Goal: Task Accomplishment & Management: Use online tool/utility

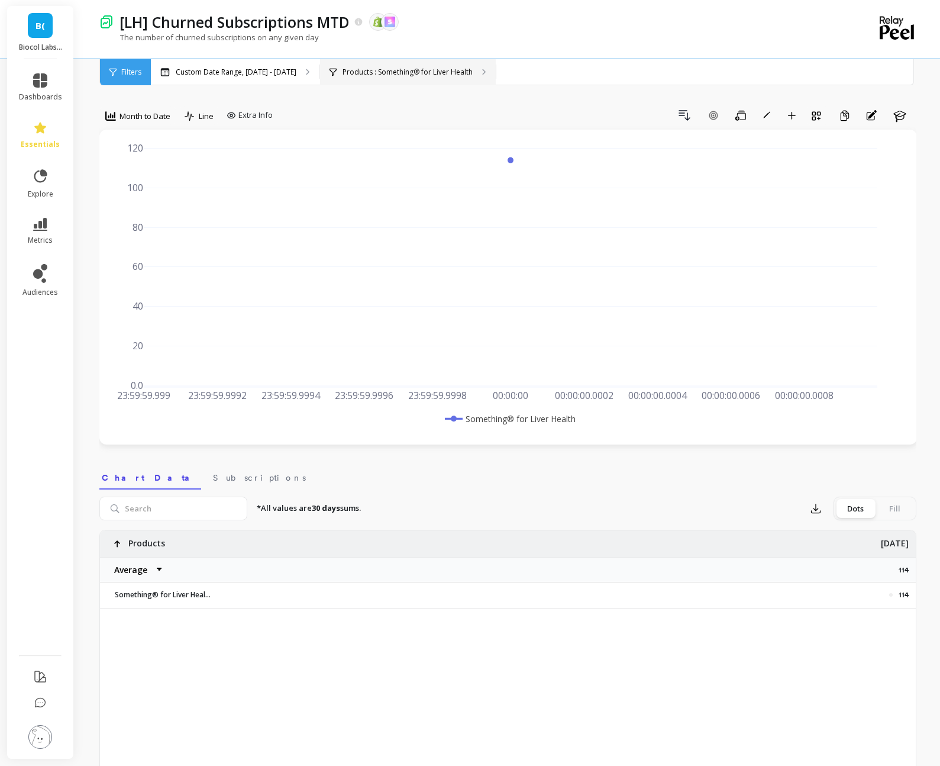
click at [483, 73] on icon at bounding box center [484, 71] width 2 height 5
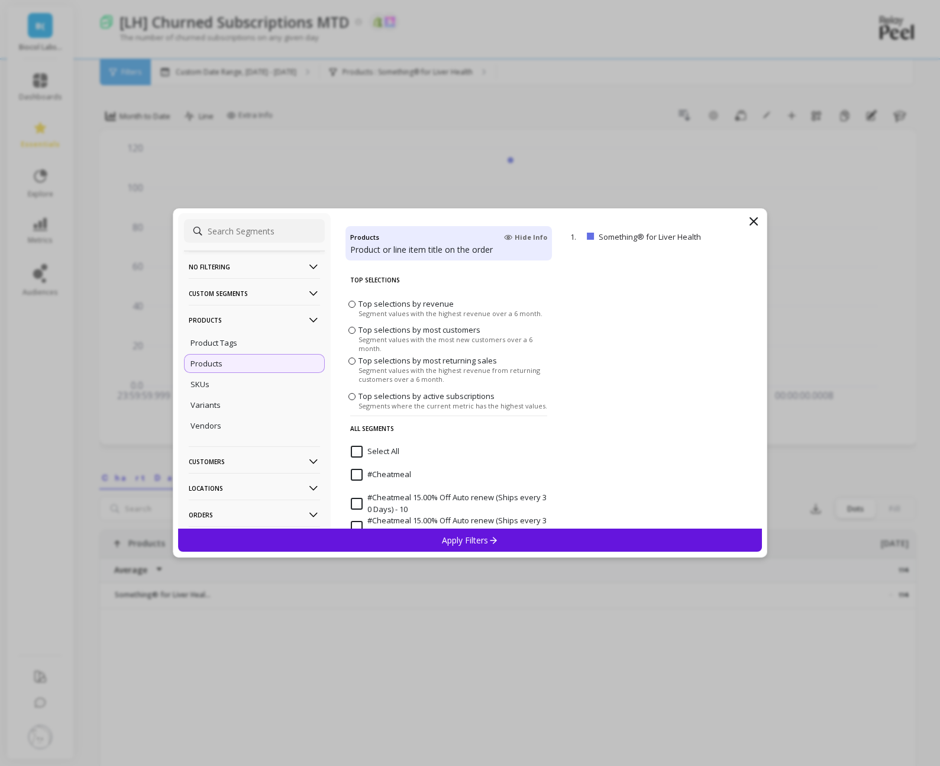
click at [356, 453] on input "Select All" at bounding box center [375, 452] width 49 height 12
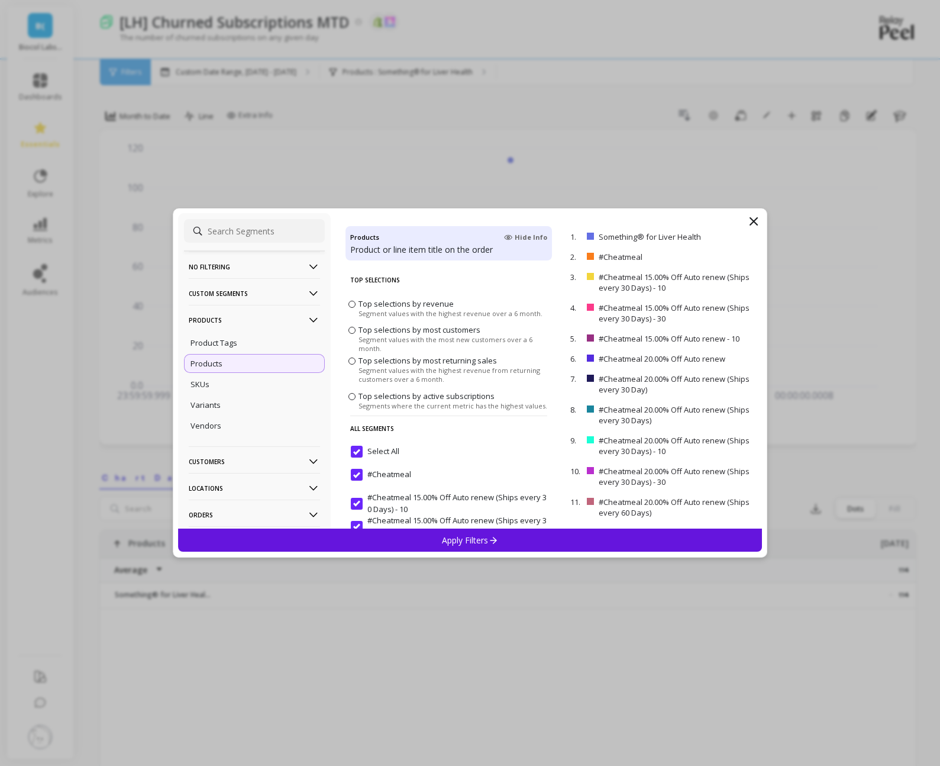
click at [474, 534] on p "Apply Filters" at bounding box center [470, 539] width 56 height 11
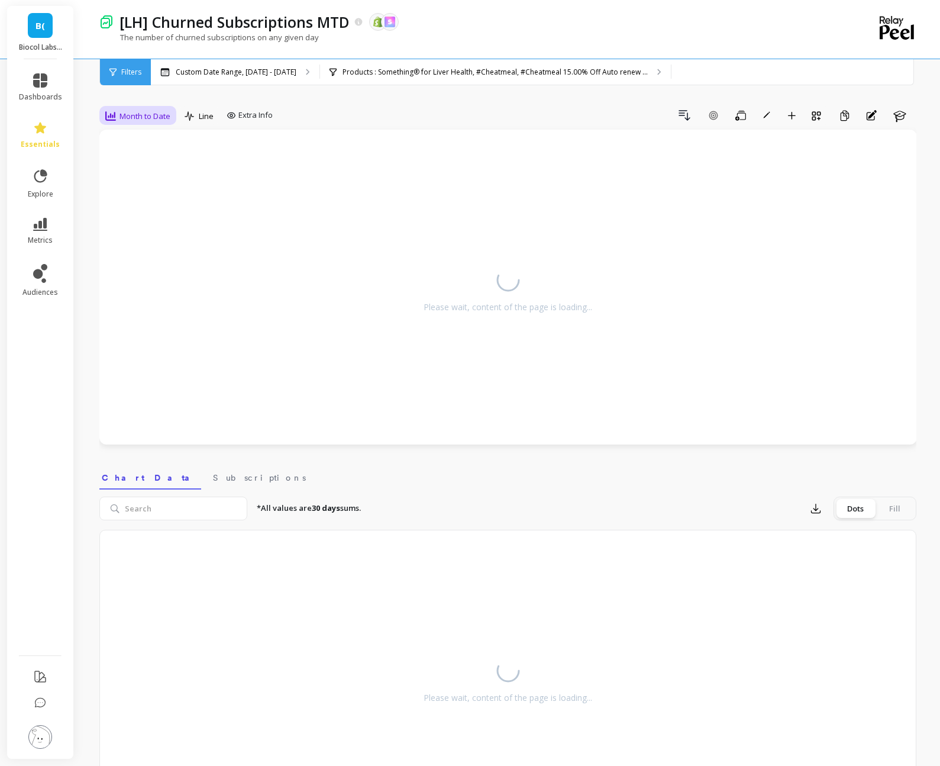
click at [155, 117] on span "Month to Date" at bounding box center [145, 116] width 51 height 11
click at [130, 164] on div "Daily" at bounding box center [142, 165] width 67 height 11
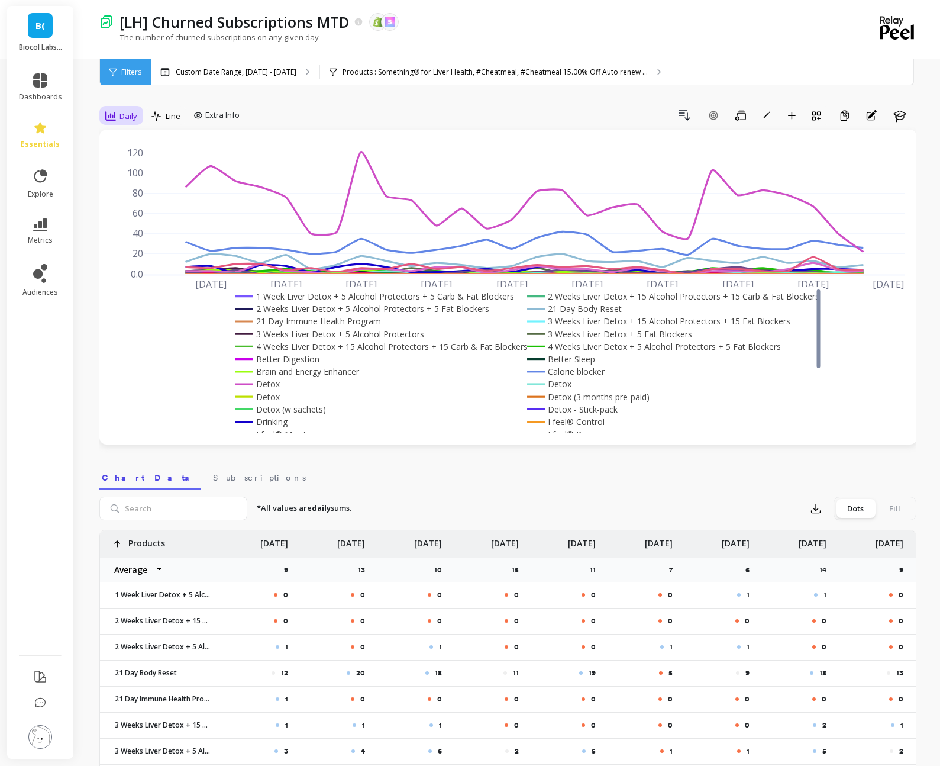
click at [122, 118] on span "Daily" at bounding box center [129, 116] width 18 height 11
click at [125, 144] on div "All" at bounding box center [142, 142] width 67 height 11
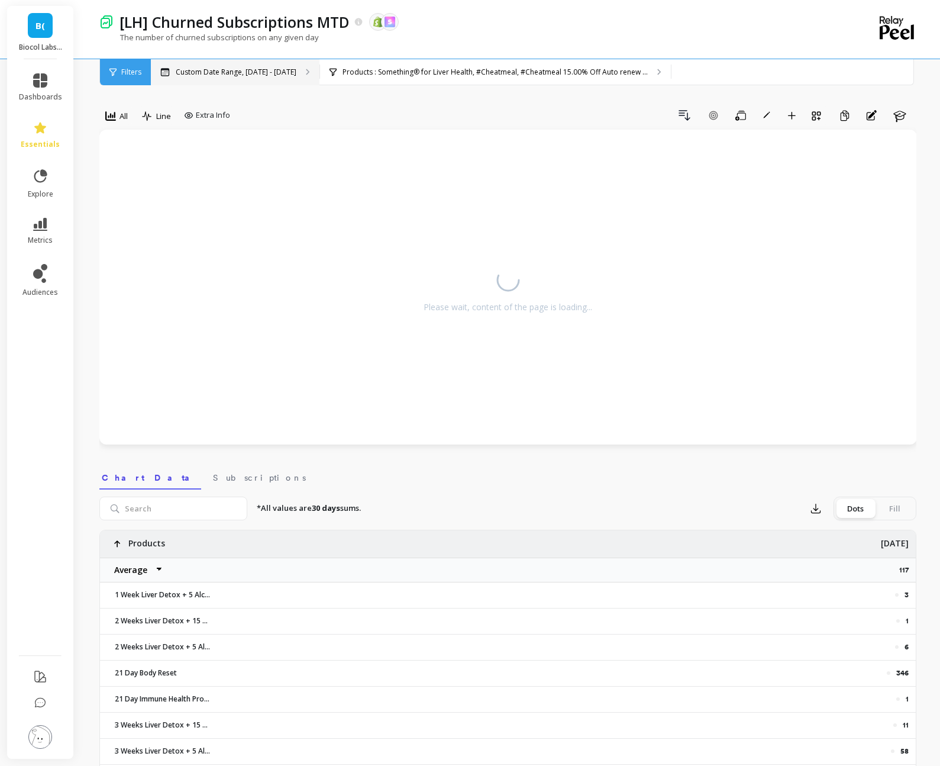
click at [262, 72] on p "Custom Date Range, [DATE] - [DATE]" at bounding box center [236, 71] width 121 height 9
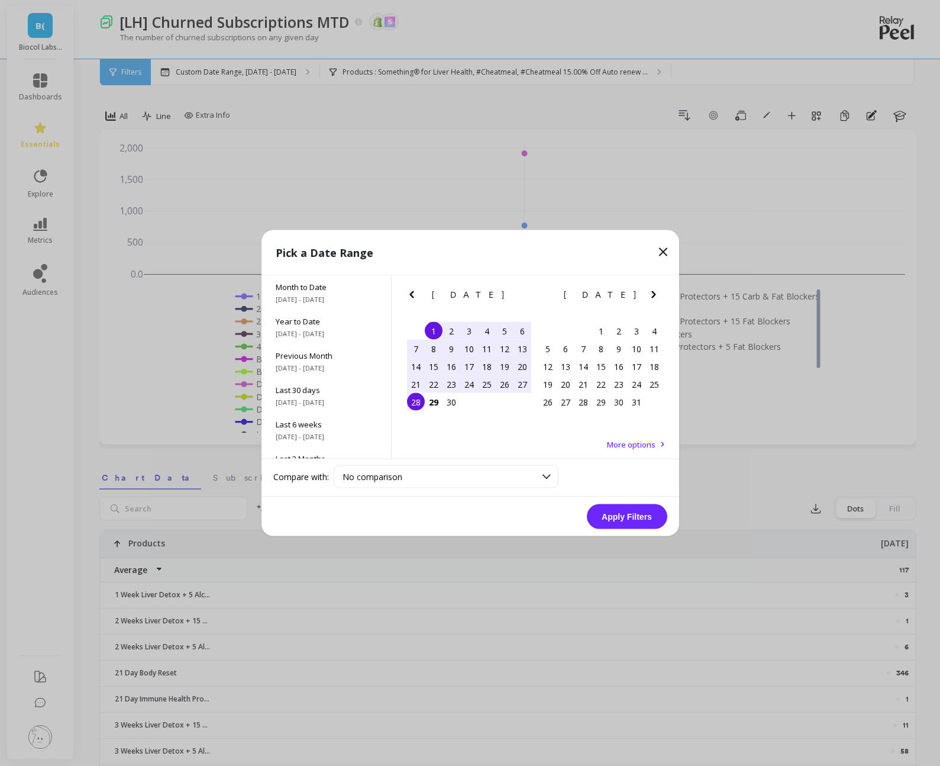
click at [505, 385] on div "26" at bounding box center [505, 384] width 18 height 18
click at [627, 522] on button "Apply Filters" at bounding box center [627, 516] width 80 height 25
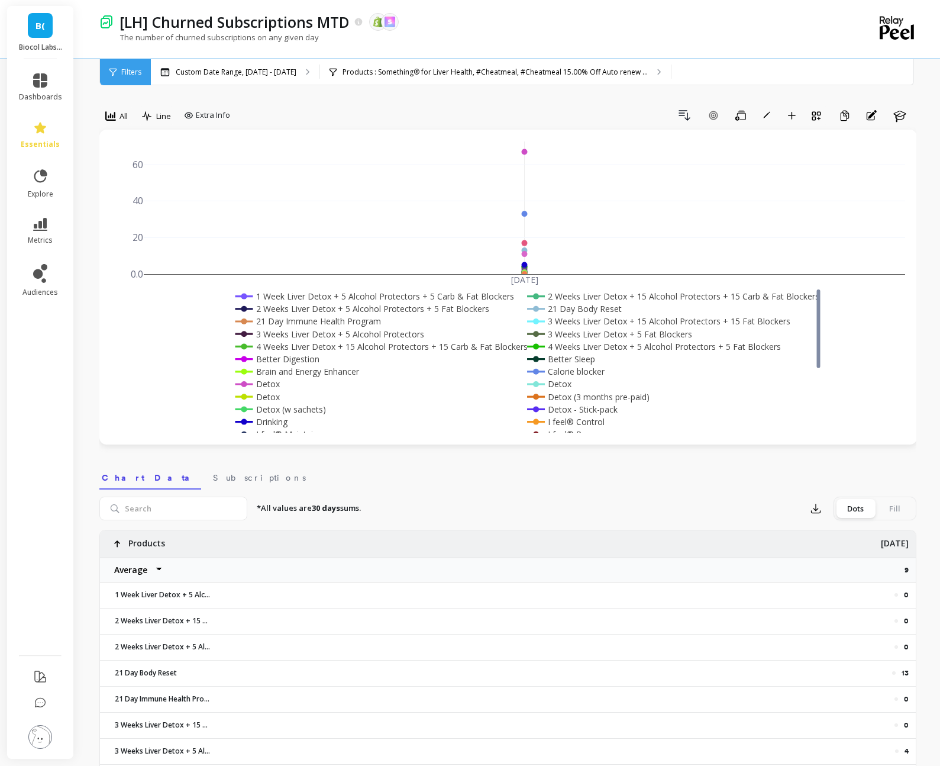
click at [164, 569] on select "Average Sum [PERSON_NAME]" at bounding box center [135, 570] width 71 height 24
select select "sum"
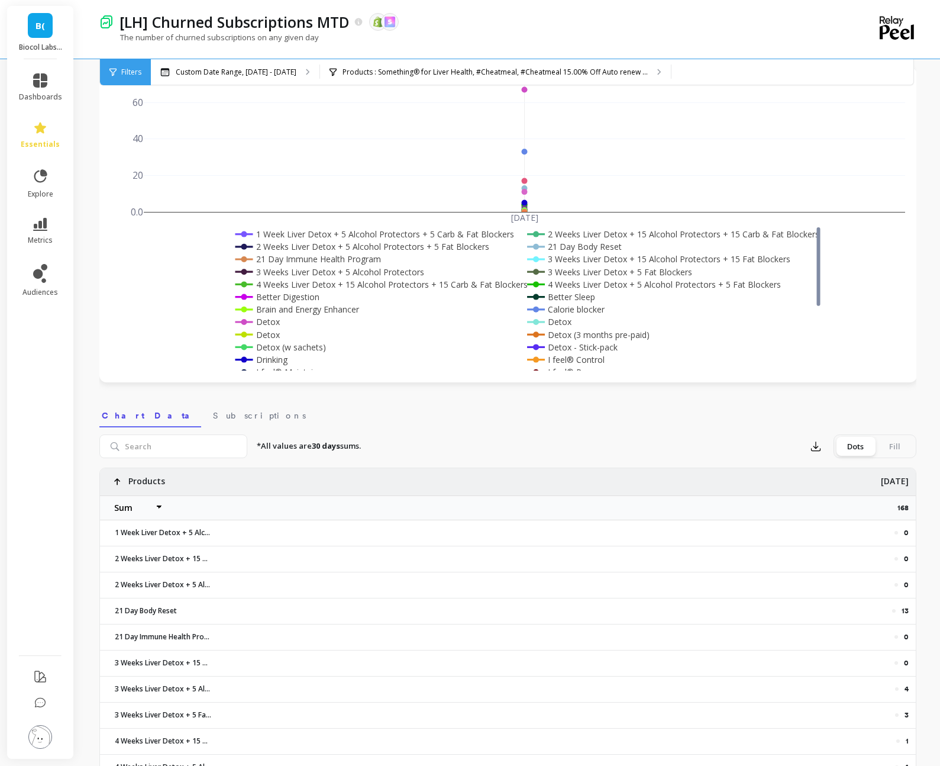
scroll to position [40, 0]
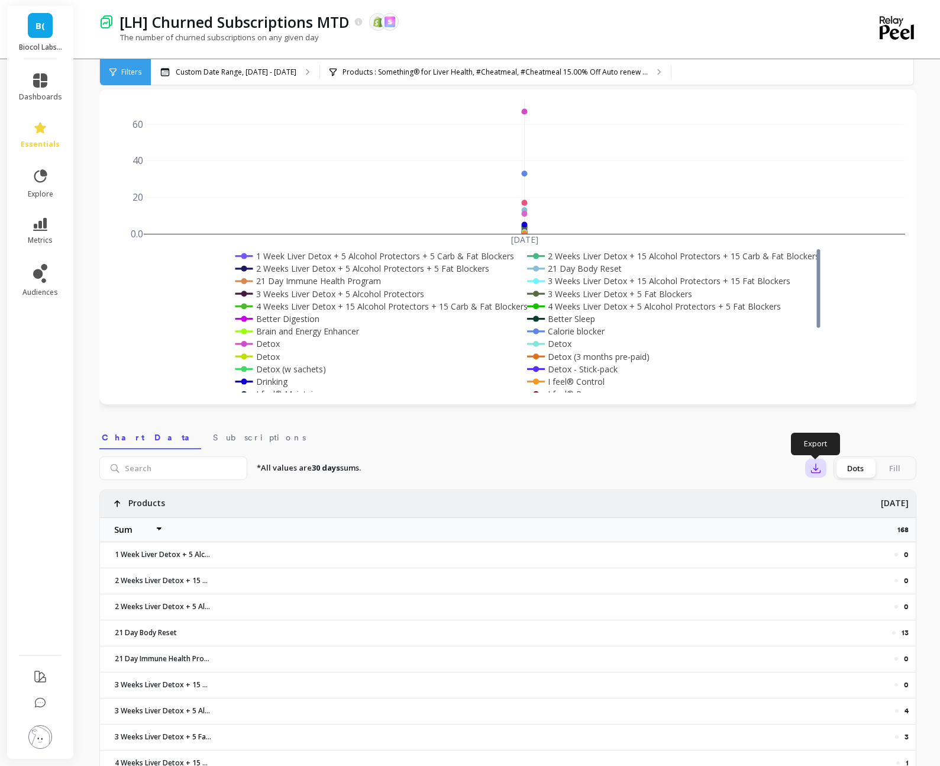
click at [813, 473] on icon "button" at bounding box center [816, 468] width 12 height 12
click at [751, 463] on div "*All values are 30 days sums. Export CSV OneDrive (Excel) Google Sheets Dots Fi…" at bounding box center [581, 468] width 669 height 24
click at [816, 468] on icon "button" at bounding box center [816, 468] width 9 height 9
click at [843, 543] on span "Google Sheets" at bounding box center [857, 544] width 55 height 12
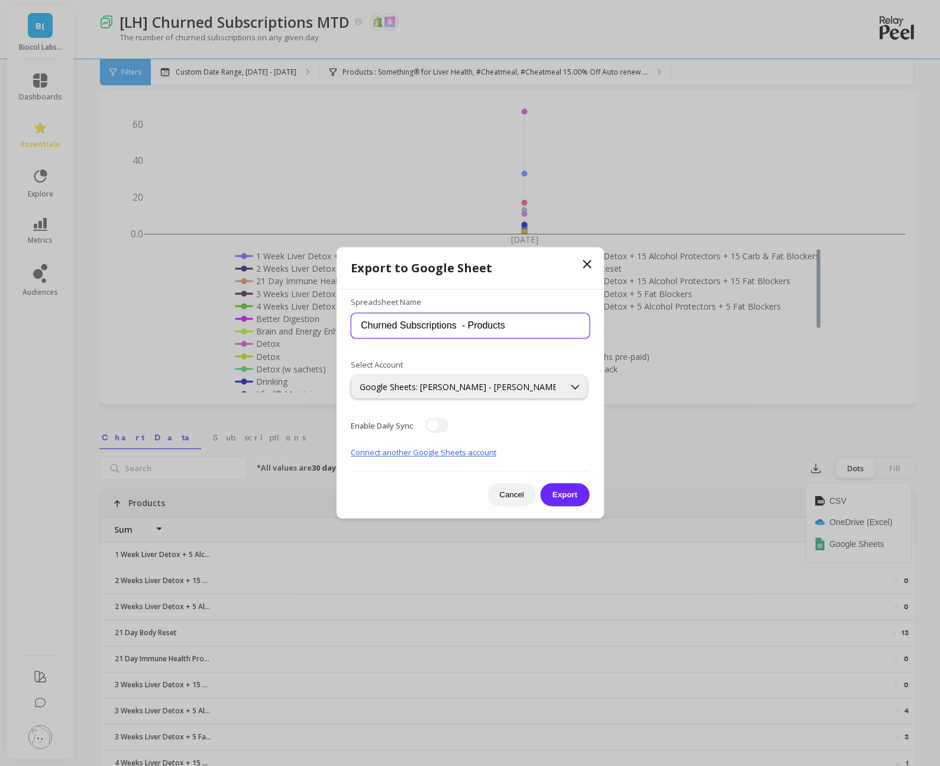
click at [458, 324] on input "Churned Subscriptions - Products" at bounding box center [470, 325] width 238 height 25
type input "Churned Subscriptions 09.26 - Products"
click at [156, 428] on button "Upgrade" at bounding box center [171, 432] width 30 height 9
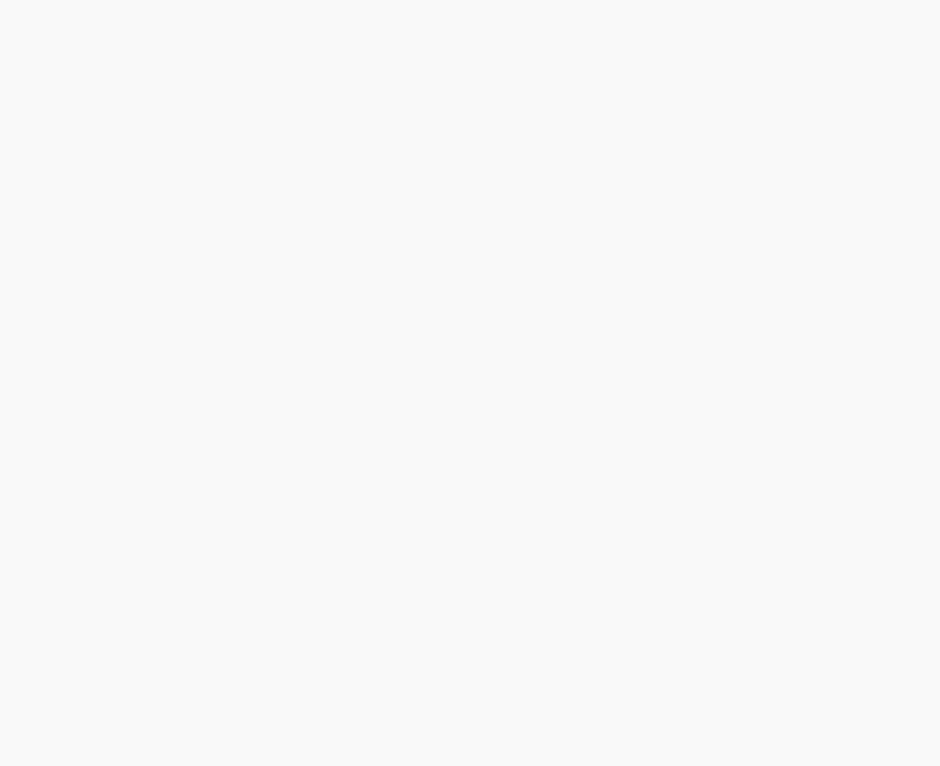
click at [576, 0] on html at bounding box center [470, 0] width 940 height 0
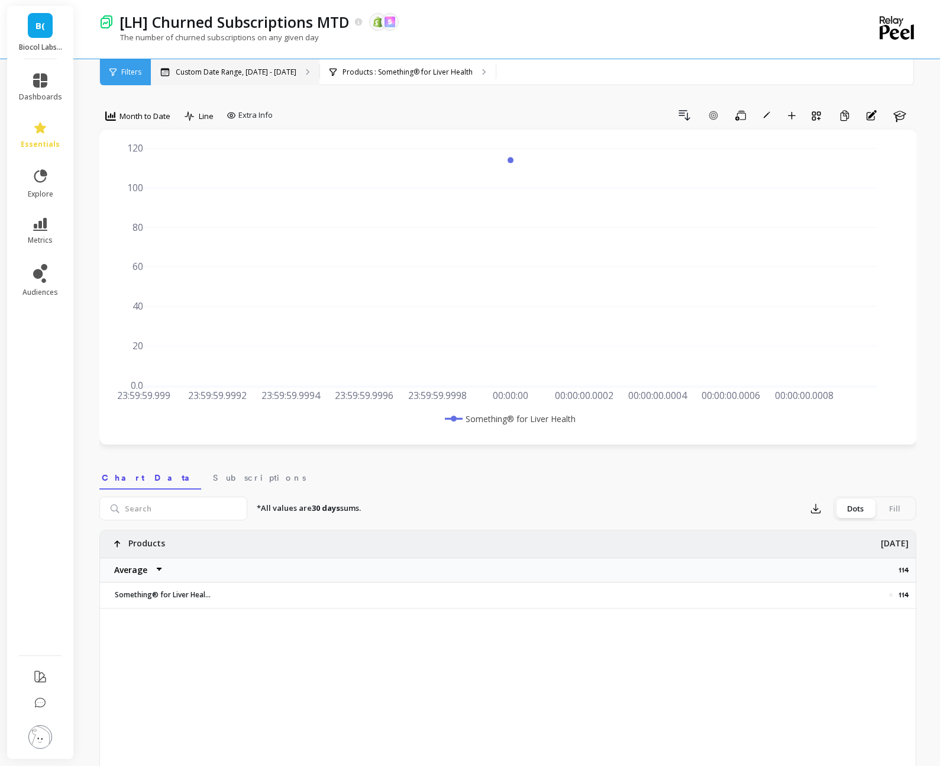
click at [270, 75] on p "Custom Date Range, [DATE] - [DATE]" at bounding box center [236, 71] width 121 height 9
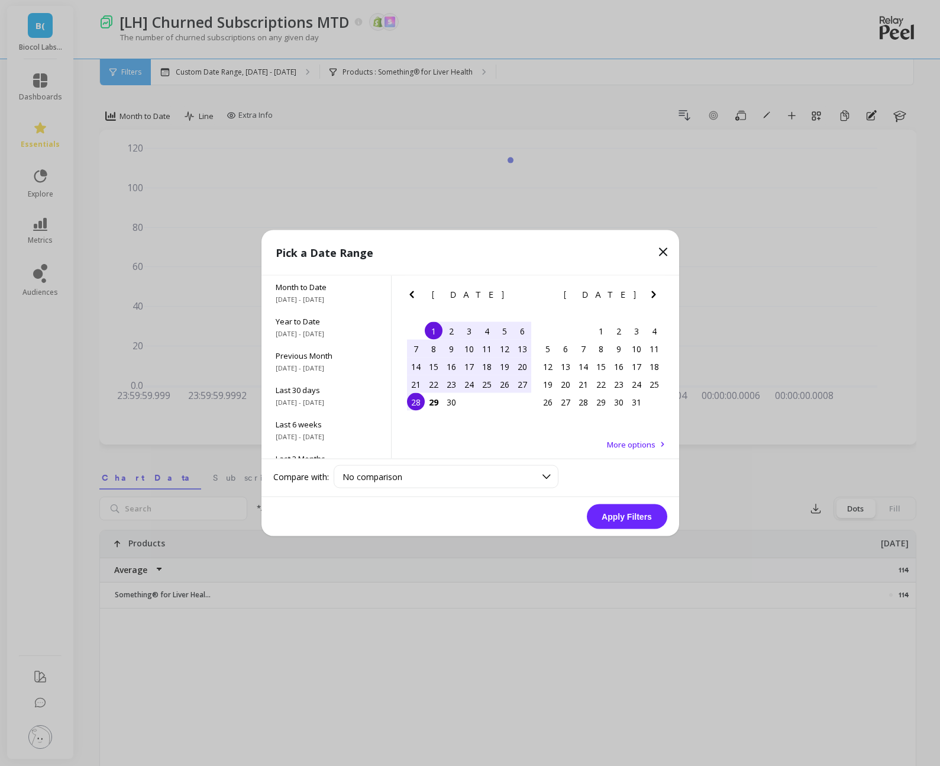
click at [417, 402] on div "28" at bounding box center [416, 402] width 18 height 18
click at [638, 521] on button "Apply Filters" at bounding box center [627, 516] width 80 height 25
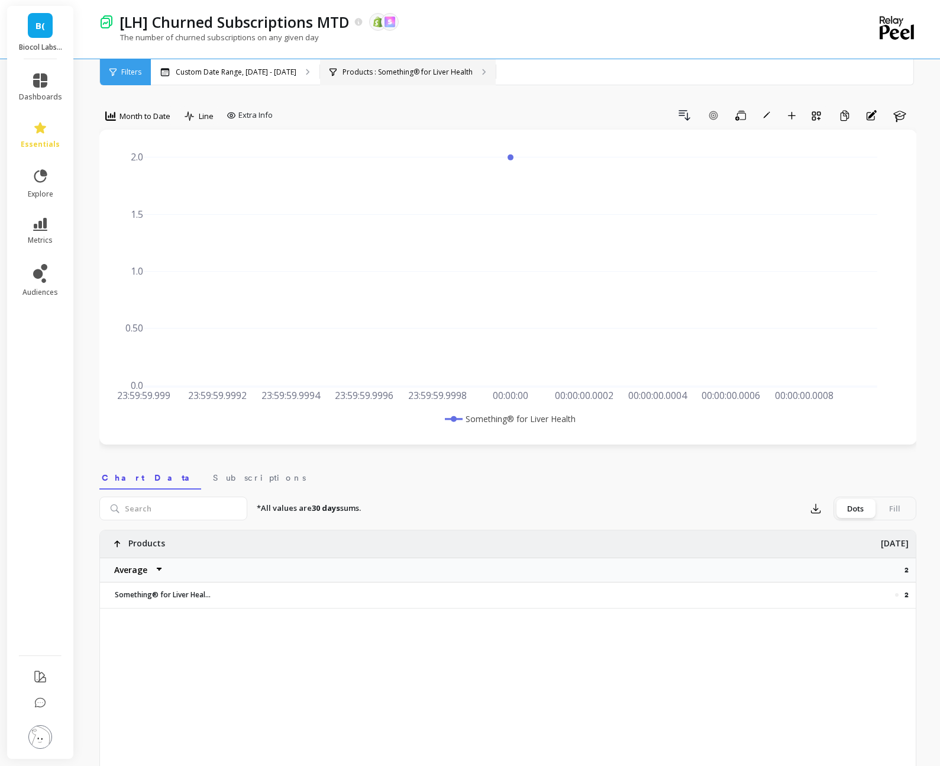
click at [477, 72] on div "Products : Something® for Liver Health" at bounding box center [408, 72] width 176 height 26
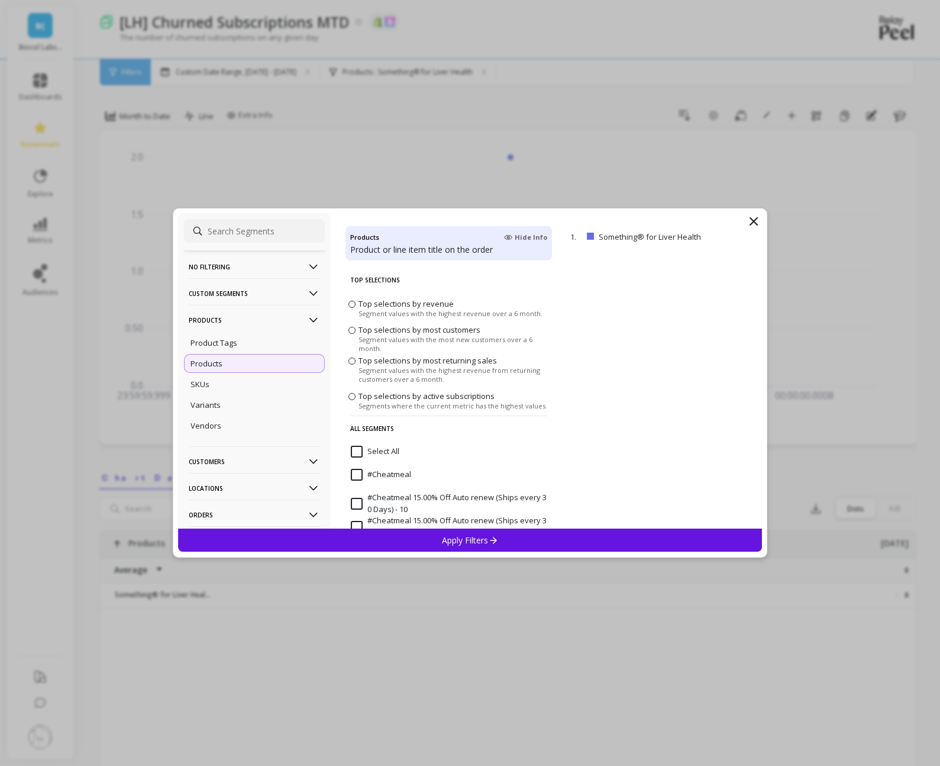
click at [364, 447] on input "Select All" at bounding box center [375, 452] width 49 height 12
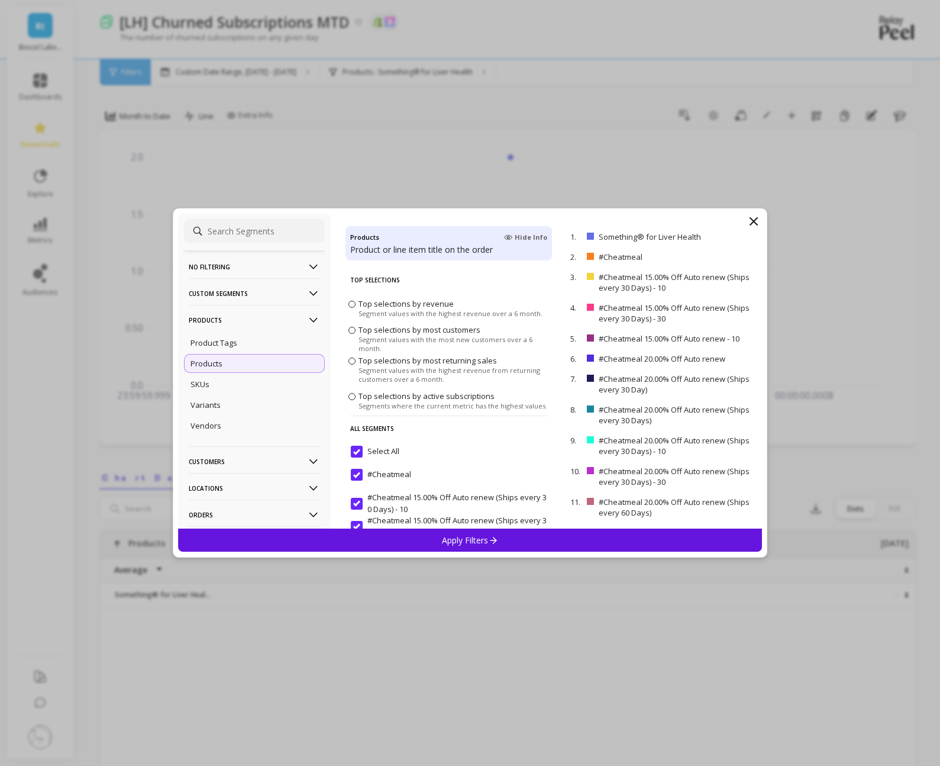
click at [407, 537] on div "Apply Filters" at bounding box center [470, 539] width 585 height 23
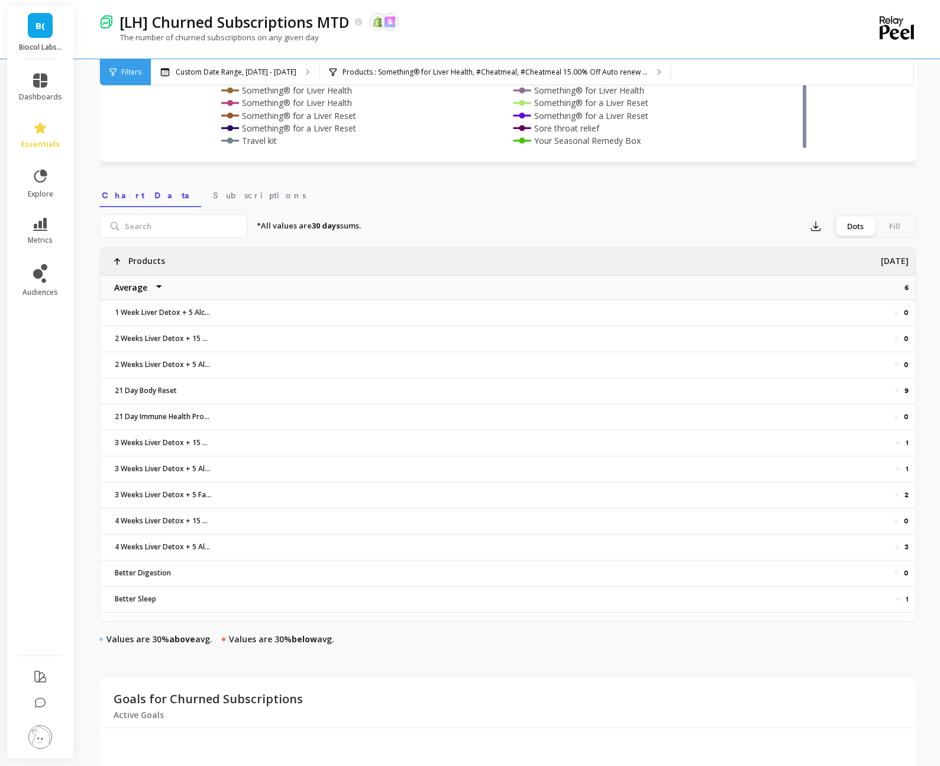
click at [156, 292] on select "Average Sum [PERSON_NAME]" at bounding box center [135, 288] width 71 height 24
select select "sum"
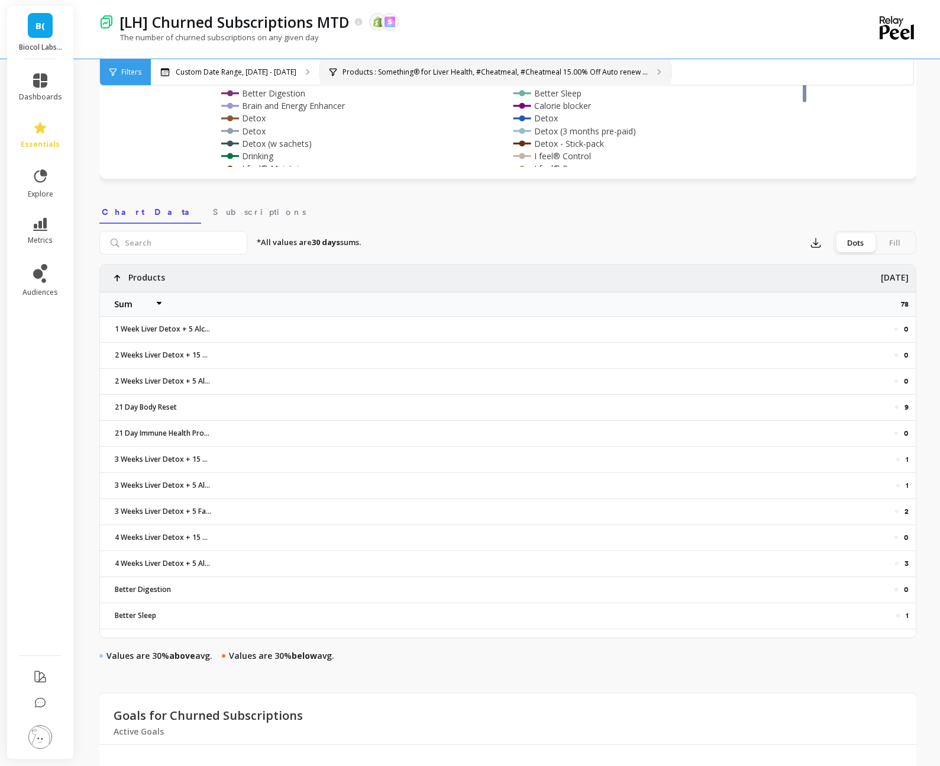
scroll to position [263, 0]
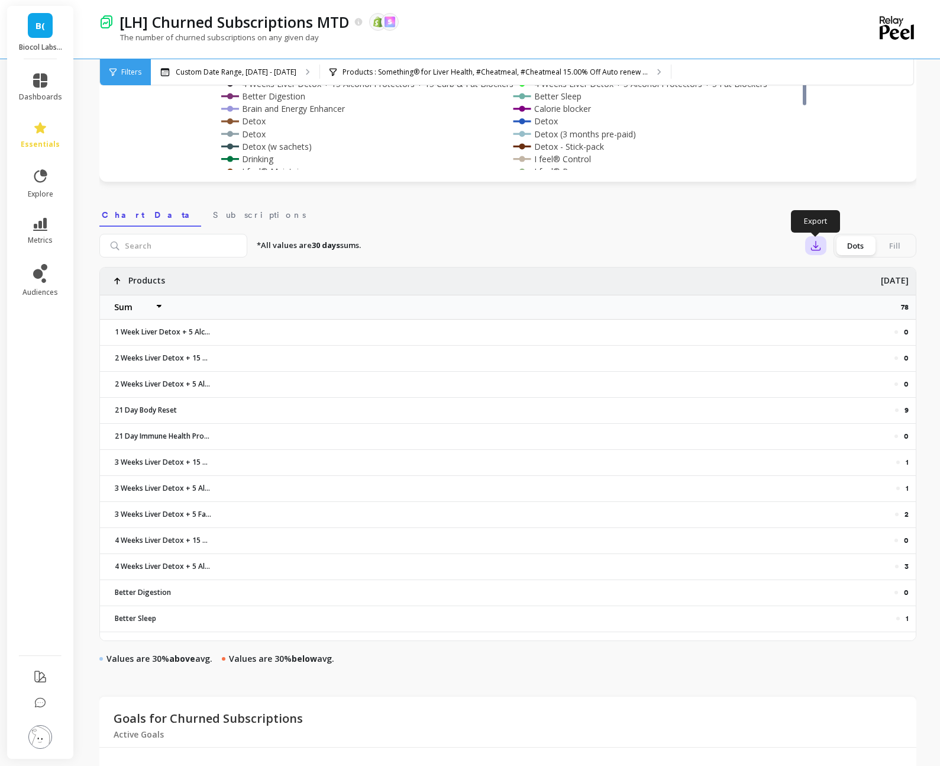
click at [813, 245] on icon "button" at bounding box center [816, 246] width 12 height 12
click at [834, 320] on span "Google Sheets" at bounding box center [857, 321] width 55 height 12
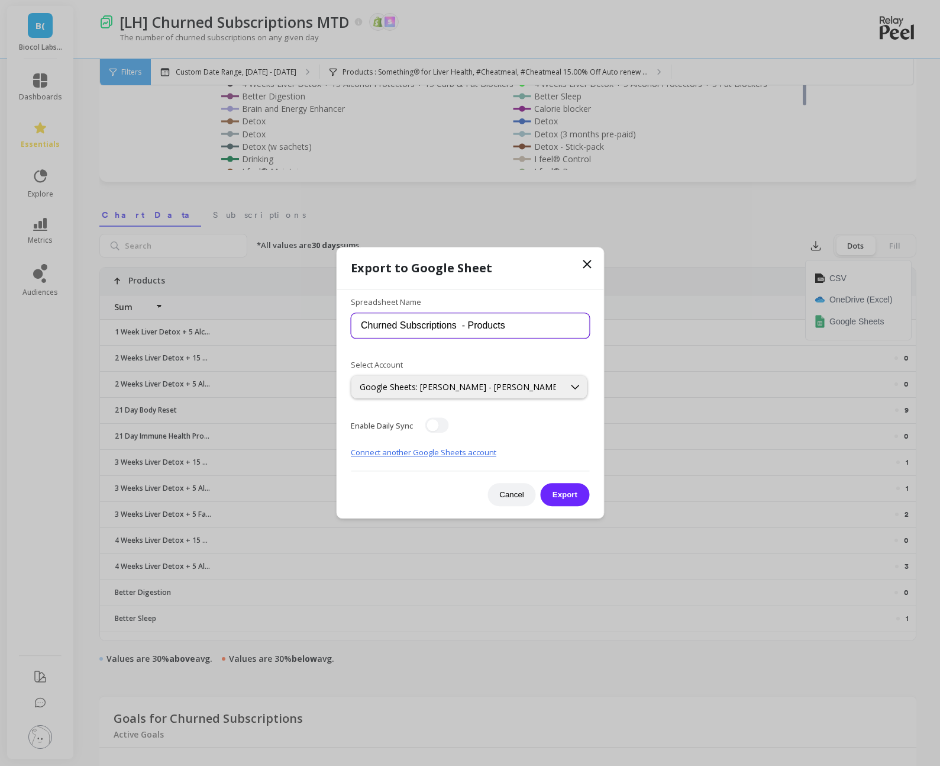
click at [488, 335] on input "Churned Subscriptions - Products" at bounding box center [470, 325] width 238 height 25
click at [456, 326] on input "Churned Subscriptions - Products" at bounding box center [470, 325] width 238 height 25
type input "Churned Subscriptions [DATE] - Products"
click at [574, 494] on button "Export" at bounding box center [565, 494] width 49 height 23
select select "sum"
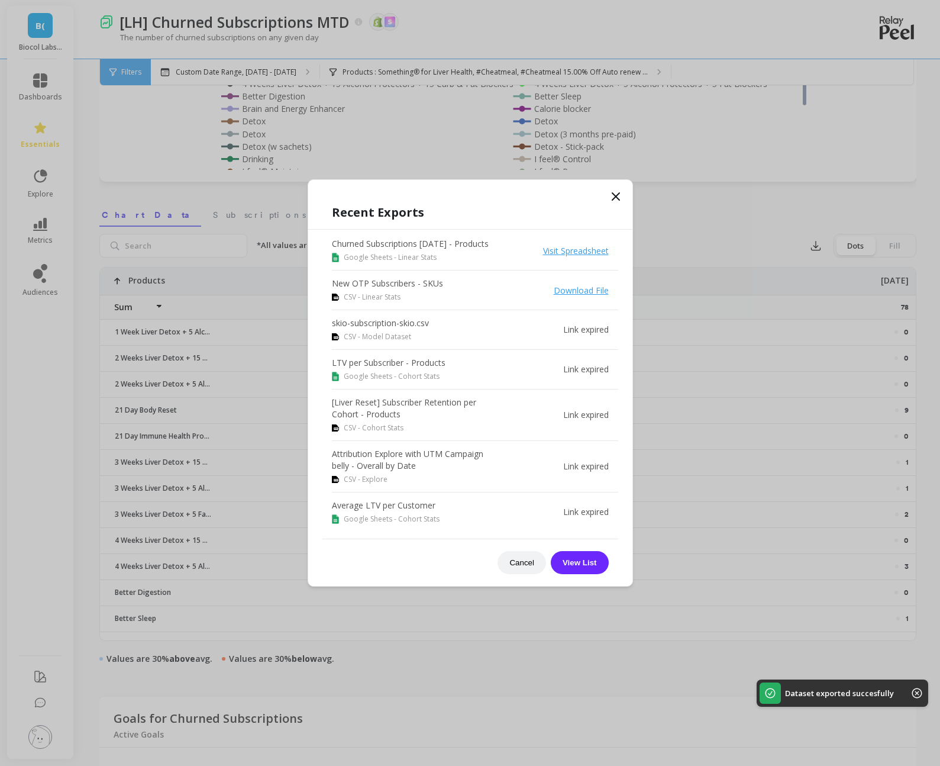
select select "sum"
click at [574, 253] on link "Visit Spreadsheet" at bounding box center [576, 250] width 66 height 11
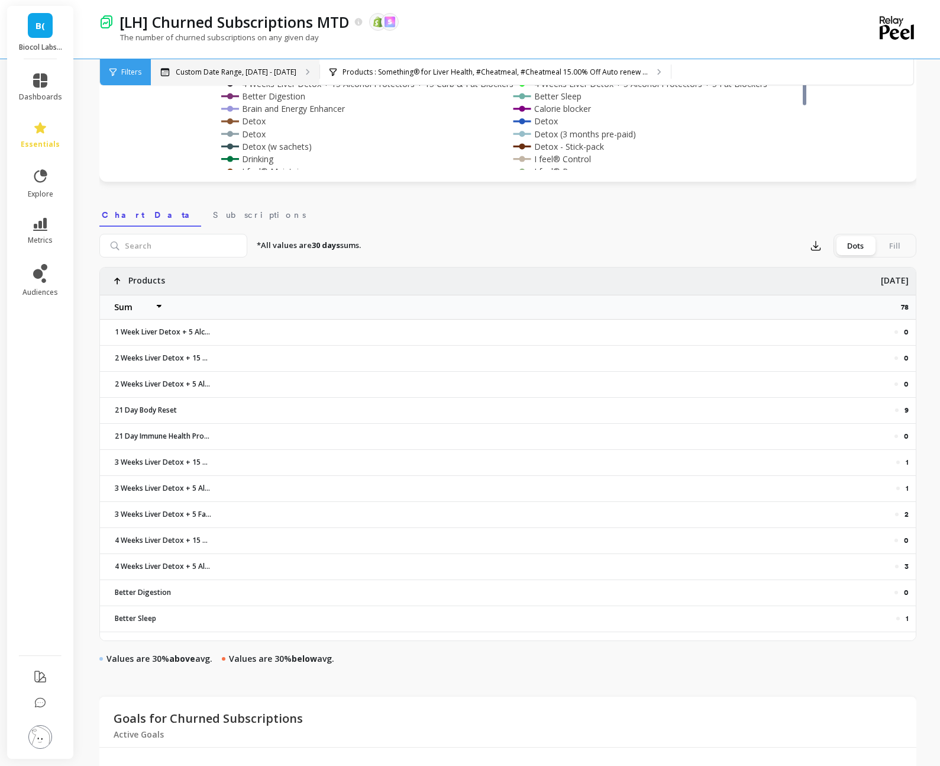
click at [294, 67] on p "Custom Date Range, Sep 28 - Sep 28" at bounding box center [236, 71] width 121 height 9
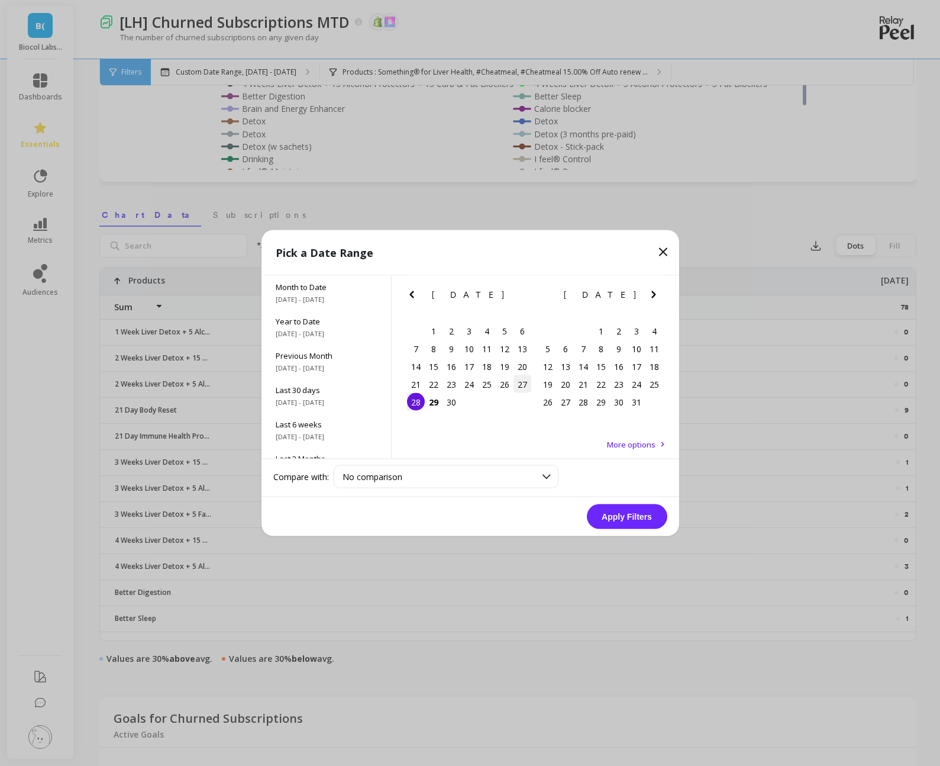
click at [523, 376] on div "27" at bounding box center [523, 384] width 18 height 18
click at [631, 517] on button "Apply Filters" at bounding box center [627, 516] width 80 height 25
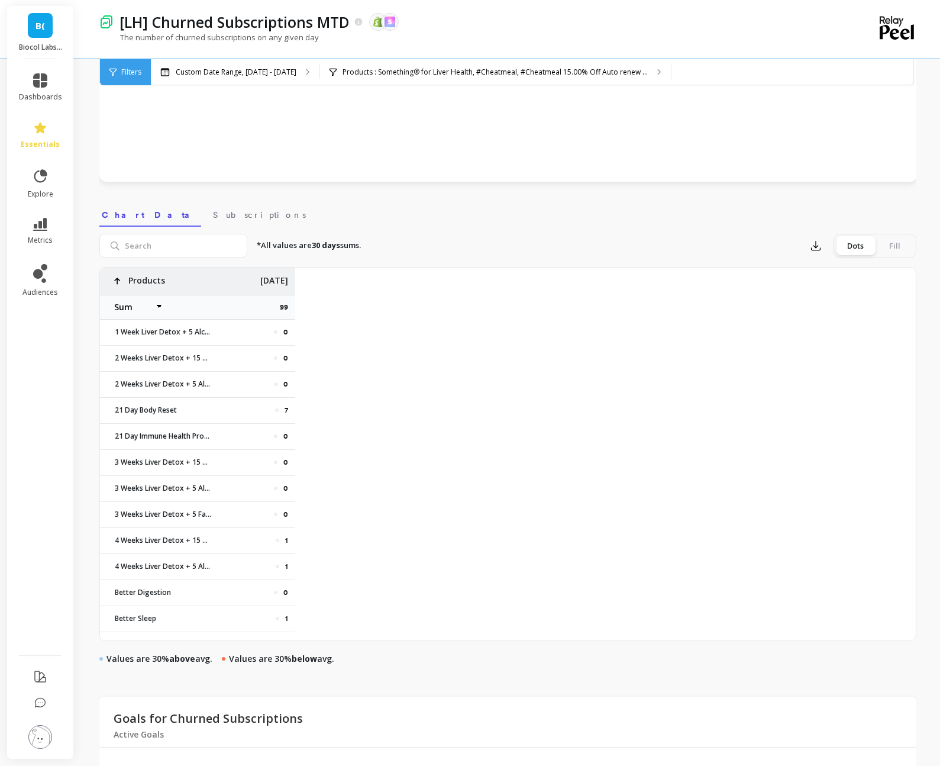
select select "sum"
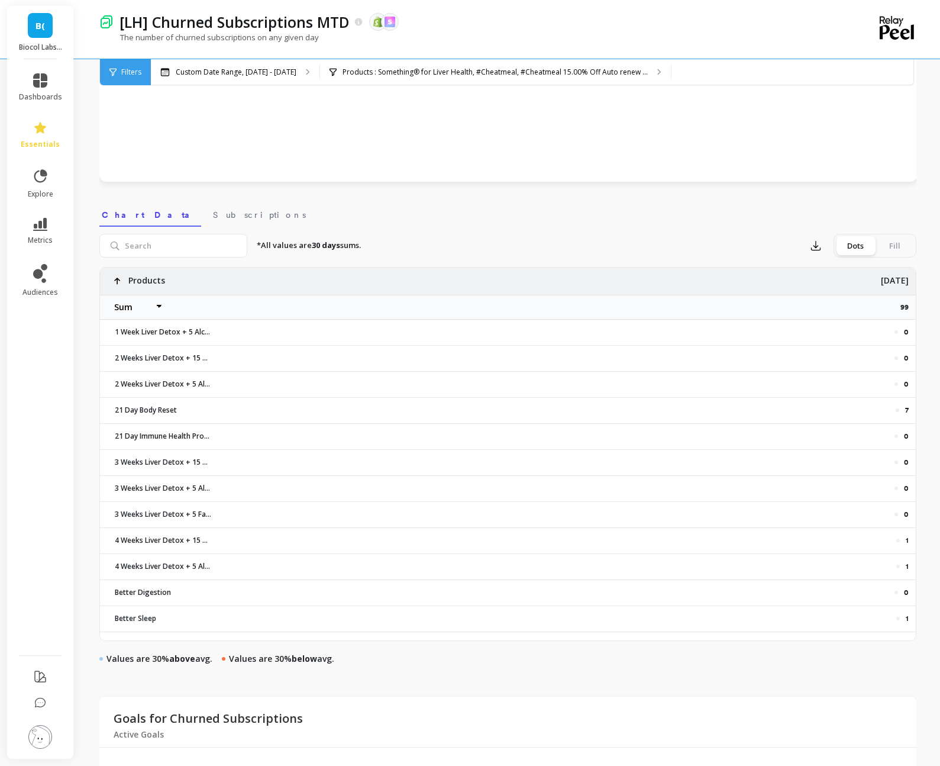
select select "sum"
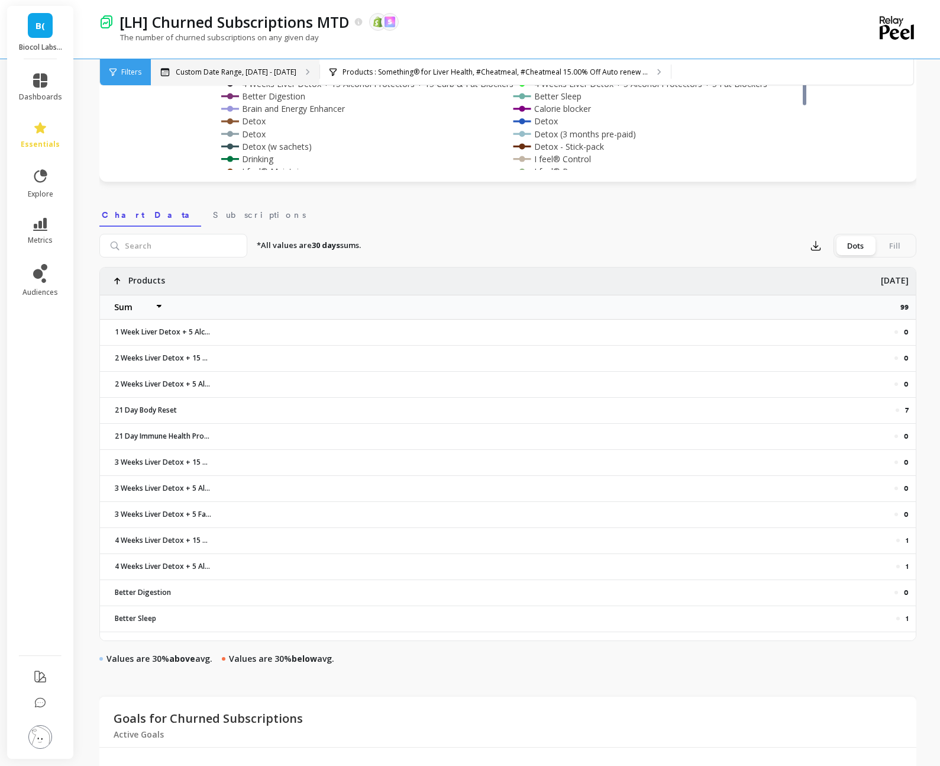
click at [306, 66] on div "Custom Date Range, [DATE] - [DATE]" at bounding box center [235, 72] width 169 height 26
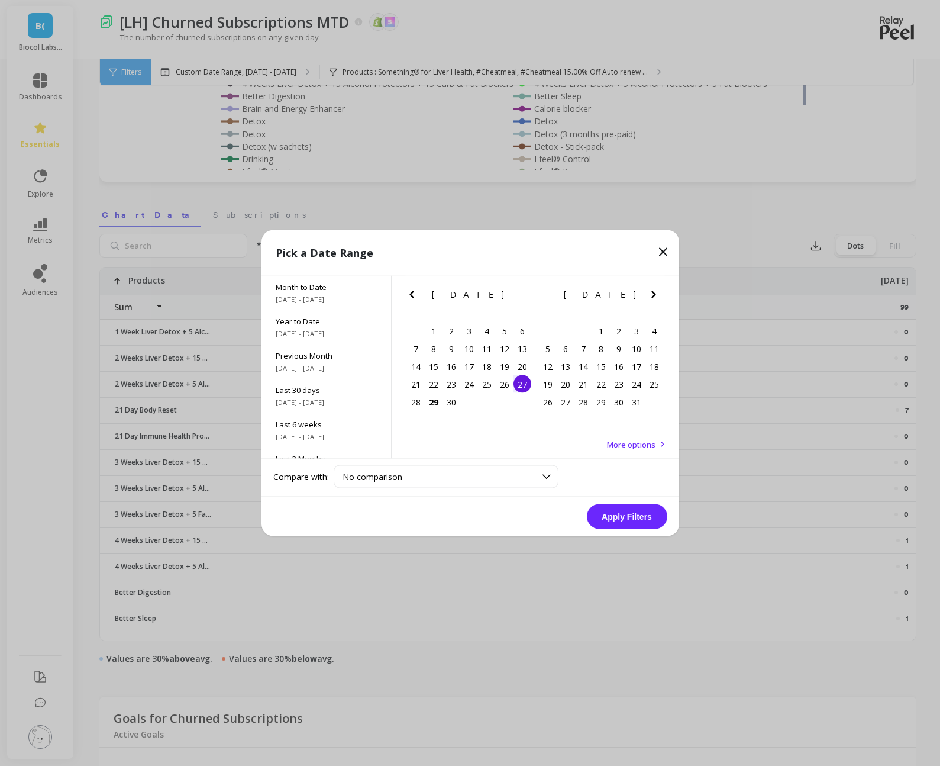
click at [617, 519] on button "Apply Filters" at bounding box center [627, 516] width 80 height 25
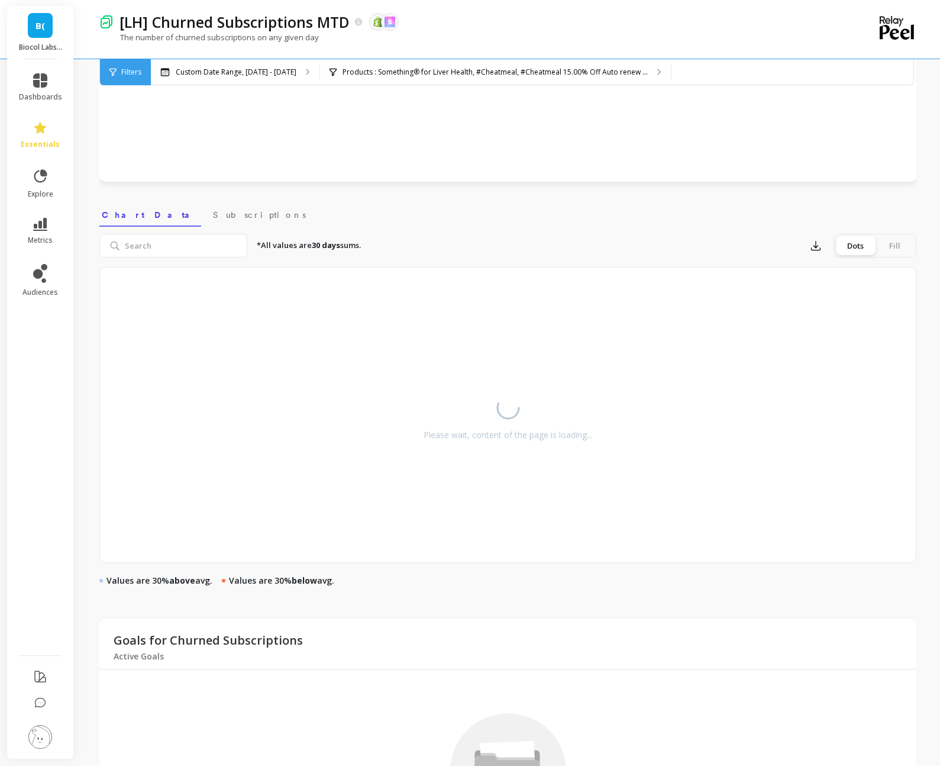
select select "sum"
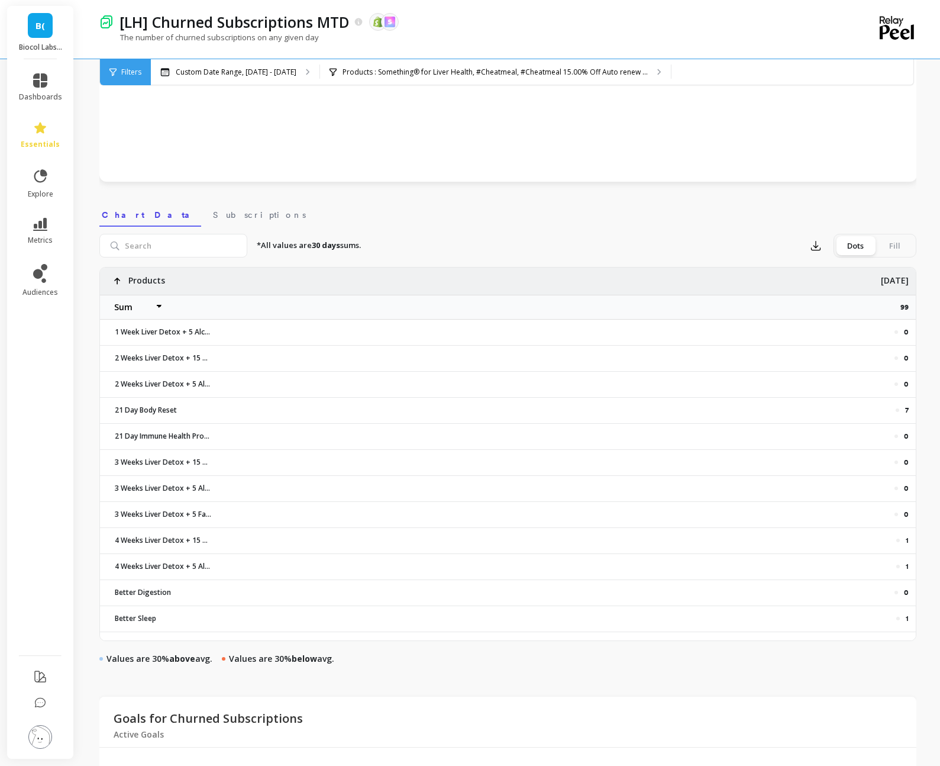
select select "sum"
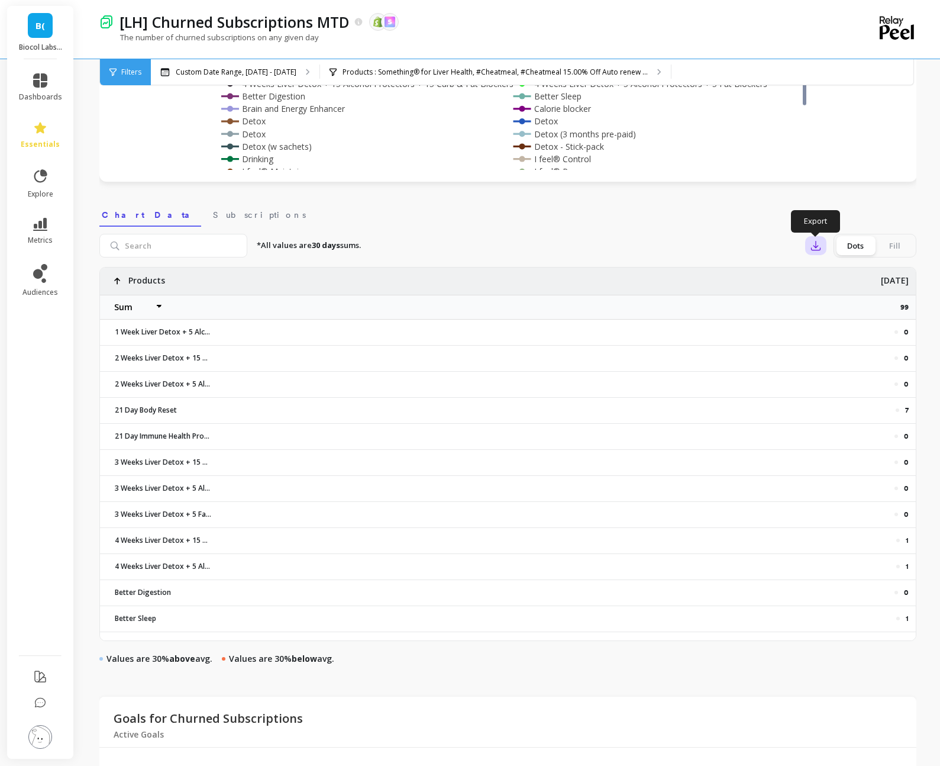
click at [821, 243] on icon "button" at bounding box center [816, 246] width 12 height 12
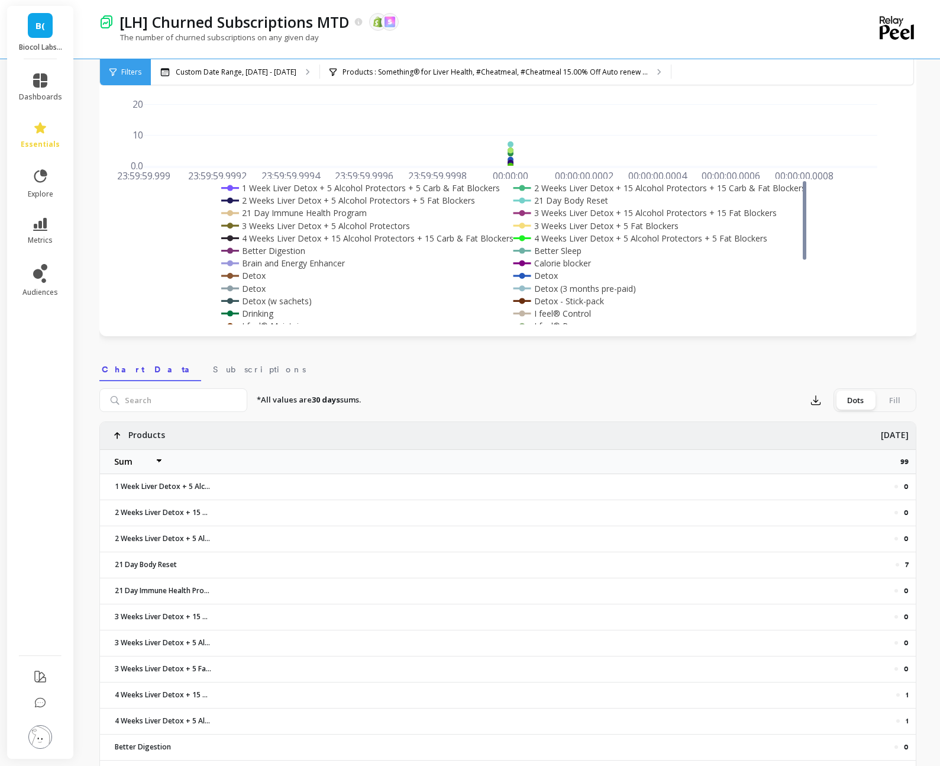
click at [648, 394] on div "*All values are 30 days sums. Export Dots Fill" at bounding box center [581, 400] width 669 height 24
click at [825, 399] on button "button" at bounding box center [815, 400] width 21 height 19
click at [825, 480] on button "Google Sheets" at bounding box center [858, 475] width 105 height 22
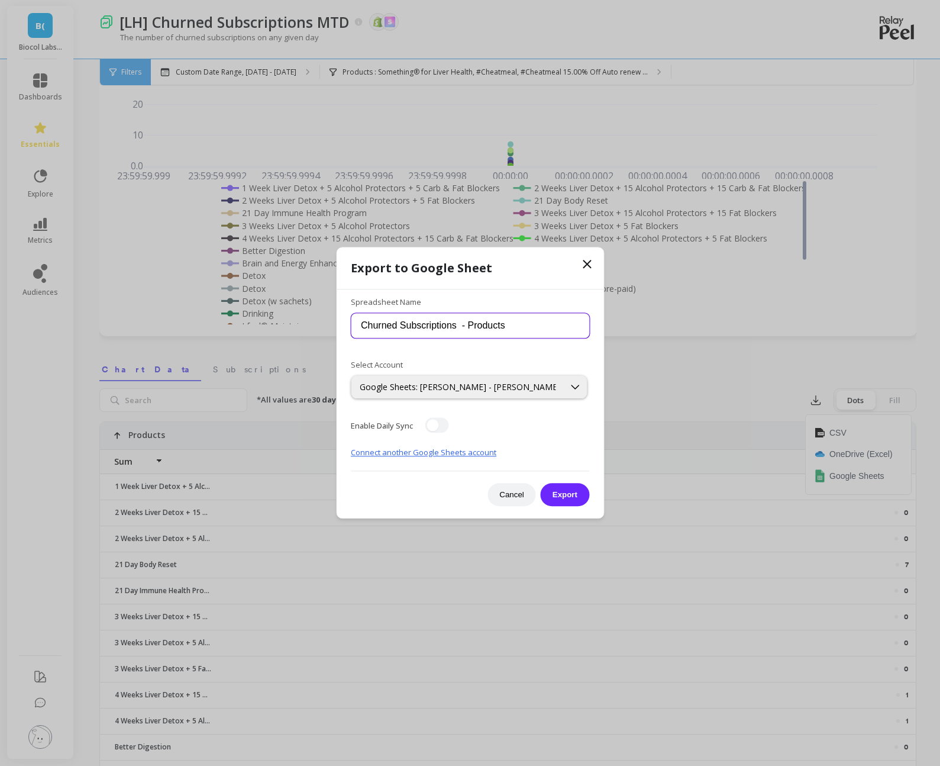
click at [462, 328] on input "Churned Subscriptions - Products" at bounding box center [470, 325] width 238 height 25
type input "Churned Subscriptions 09.27.25- Products"
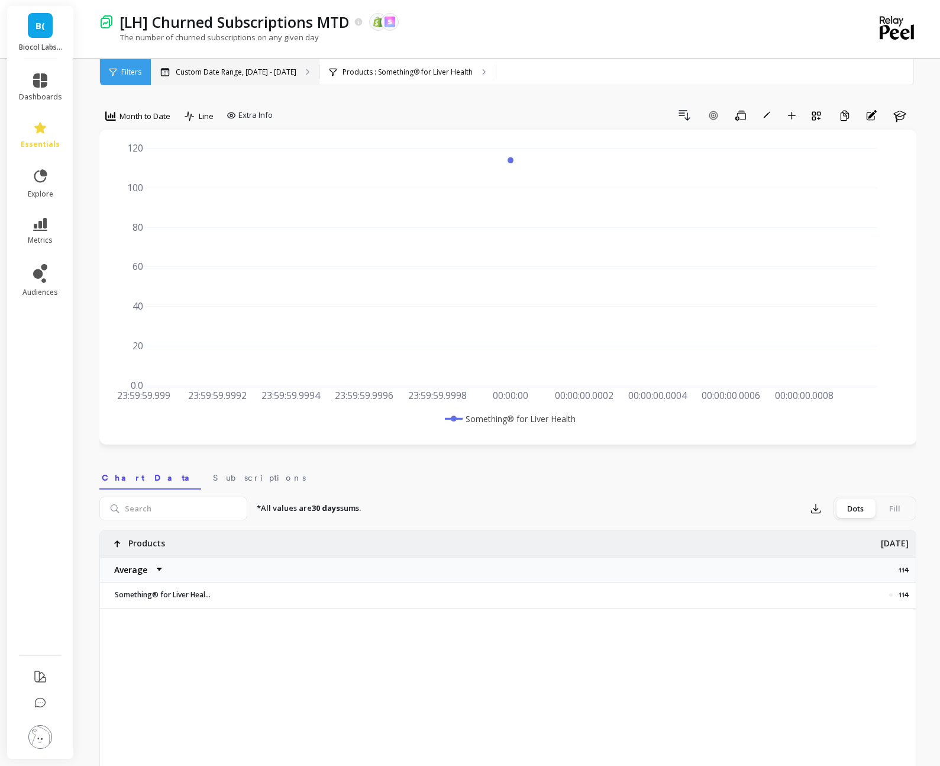
click at [305, 63] on div "Custom Date Range, [DATE] - [DATE]" at bounding box center [235, 72] width 169 height 26
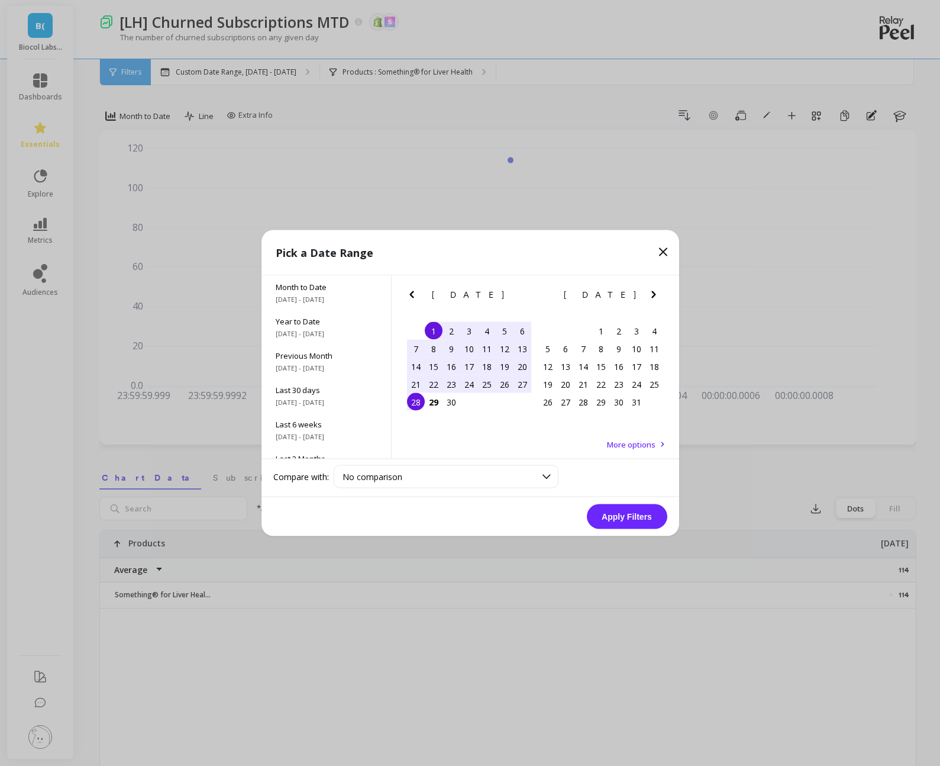
click at [525, 386] on div "27" at bounding box center [523, 384] width 18 height 18
click at [627, 514] on button "Apply Filters" at bounding box center [627, 516] width 80 height 25
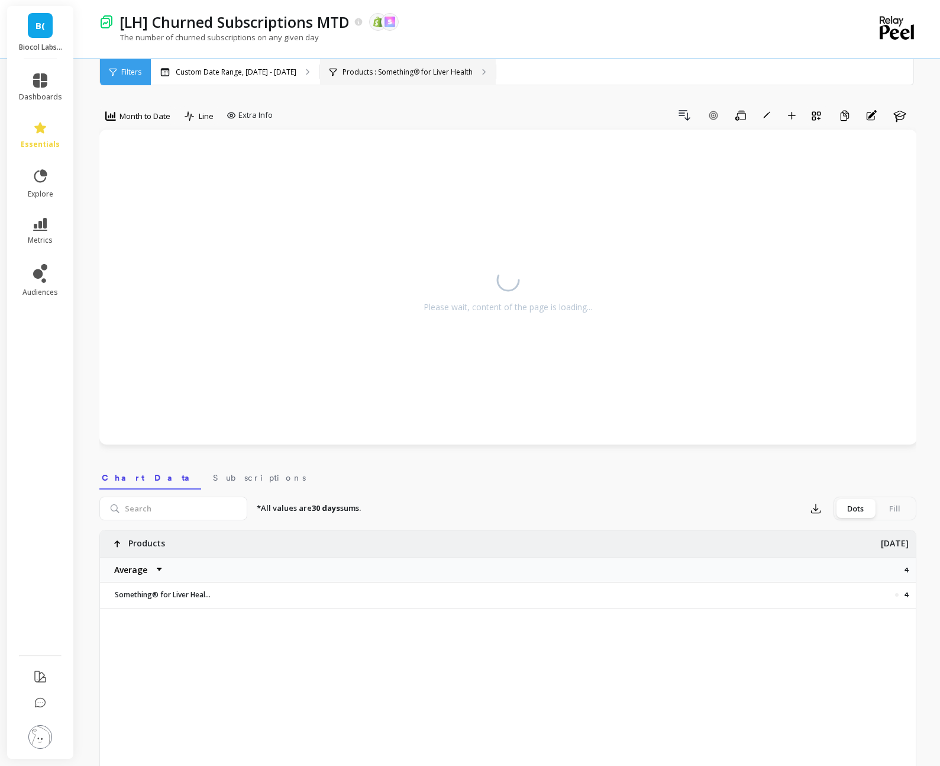
click at [380, 67] on p "Products : Something® for Liver Health" at bounding box center [408, 71] width 130 height 9
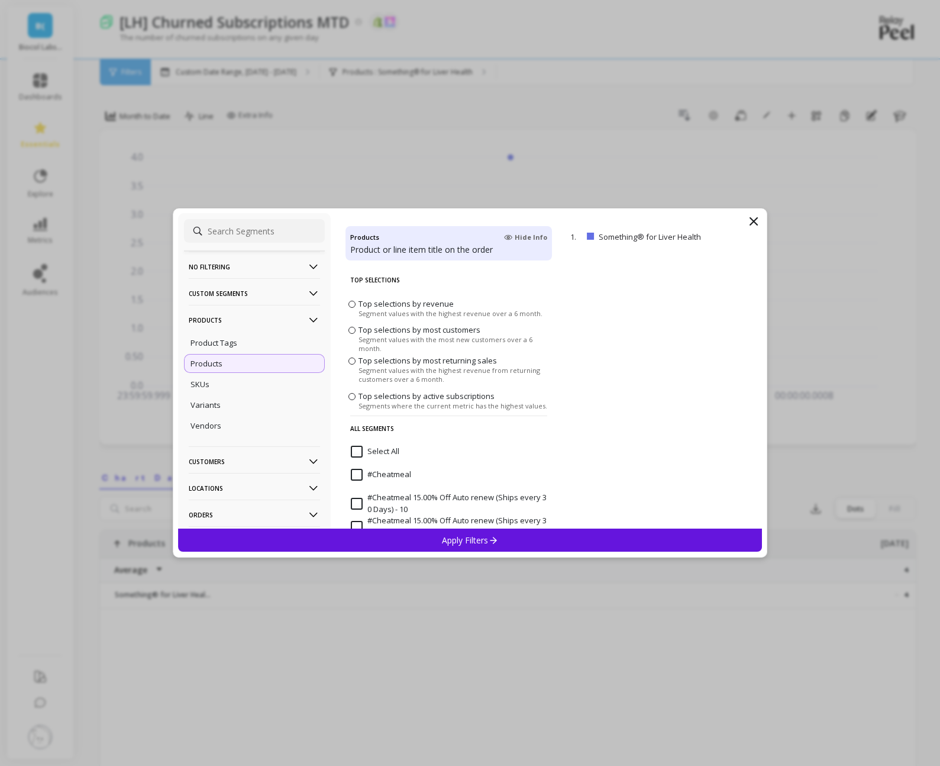
click at [356, 458] on span "Select All" at bounding box center [375, 458] width 49 height 25
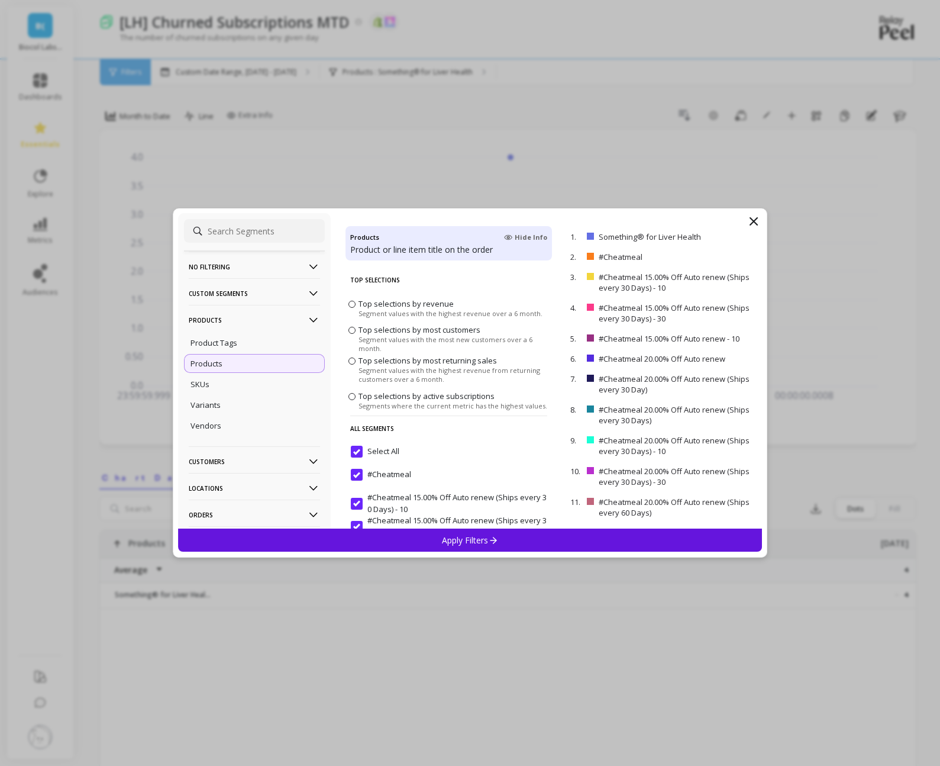
click at [399, 539] on div "Apply Filters" at bounding box center [470, 539] width 585 height 23
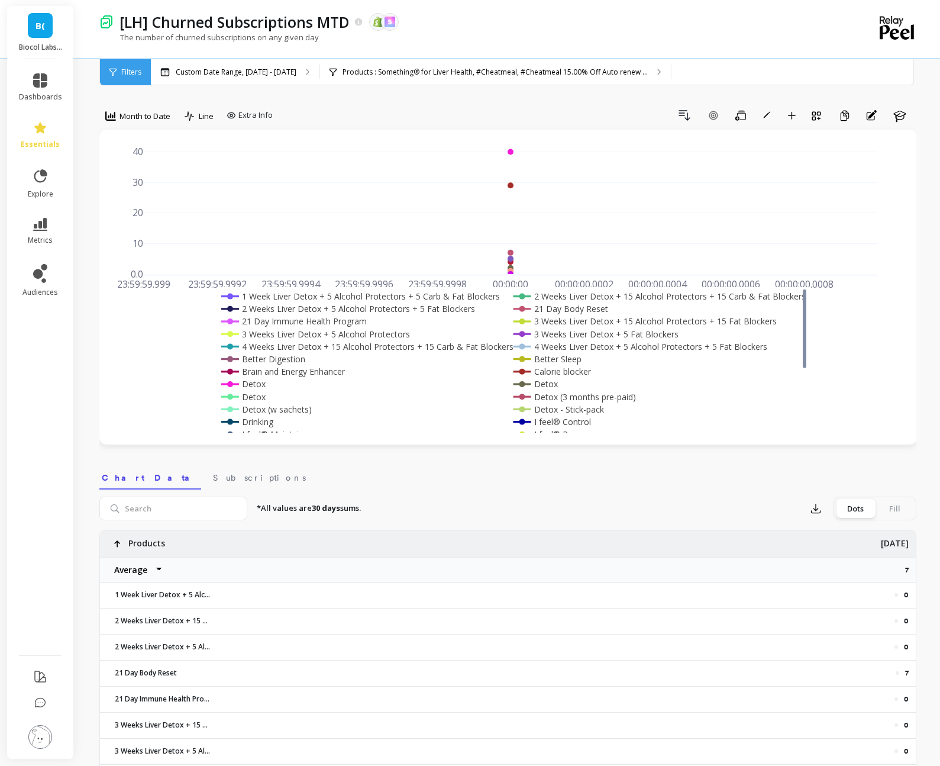
click at [151, 568] on select "Average Sum [PERSON_NAME]" at bounding box center [135, 570] width 71 height 24
select select "sum"
click at [822, 511] on button "button" at bounding box center [815, 508] width 21 height 19
click at [831, 582] on span "Google Sheets" at bounding box center [857, 584] width 55 height 12
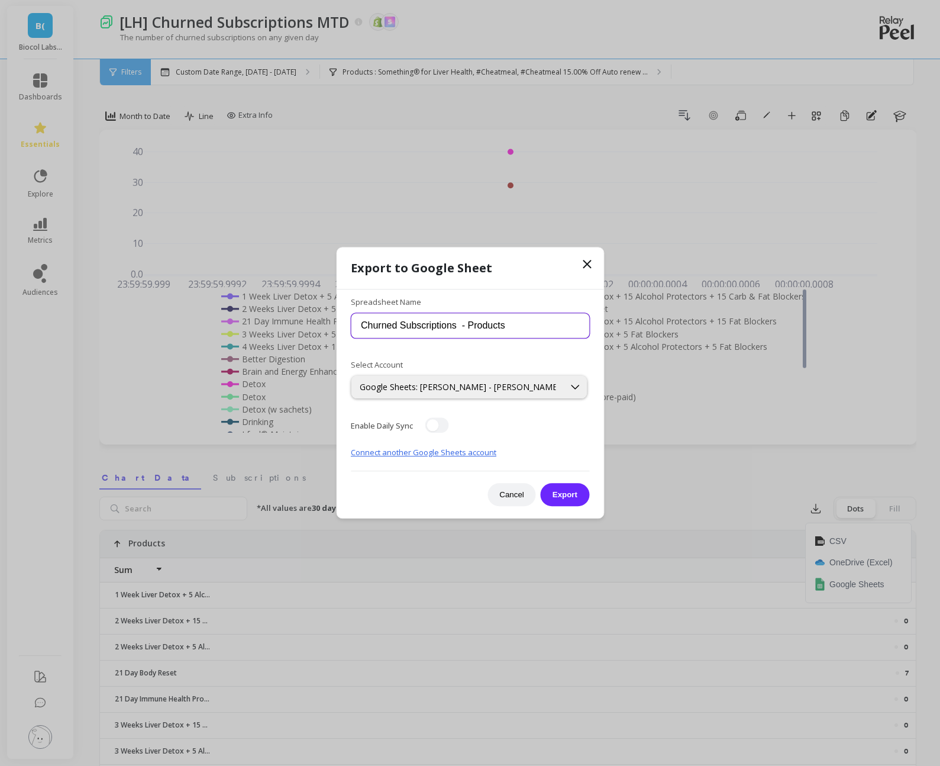
click at [460, 325] on input "Churned Subscriptions - Products" at bounding box center [470, 325] width 238 height 25
type input "Churned Subscriptions [DATE] - Products"
click at [570, 496] on button "Export" at bounding box center [565, 494] width 49 height 23
select select "sum"
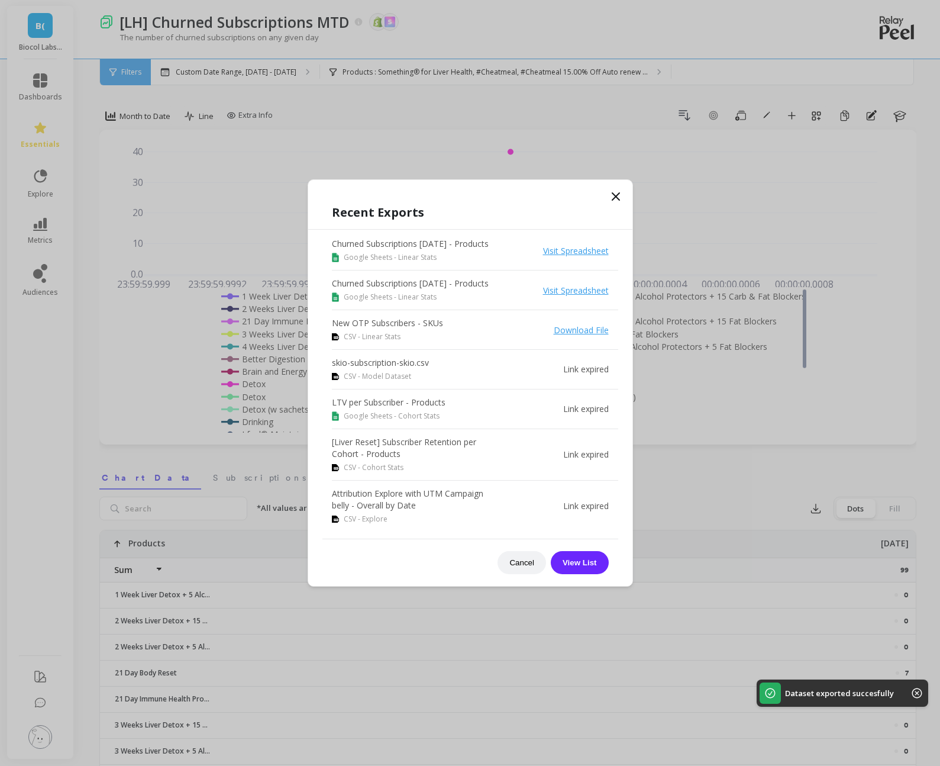
select select "sum"
click at [564, 255] on link "Visit Spreadsheet" at bounding box center [576, 250] width 66 height 11
